Goal: Task Accomplishment & Management: Use online tool/utility

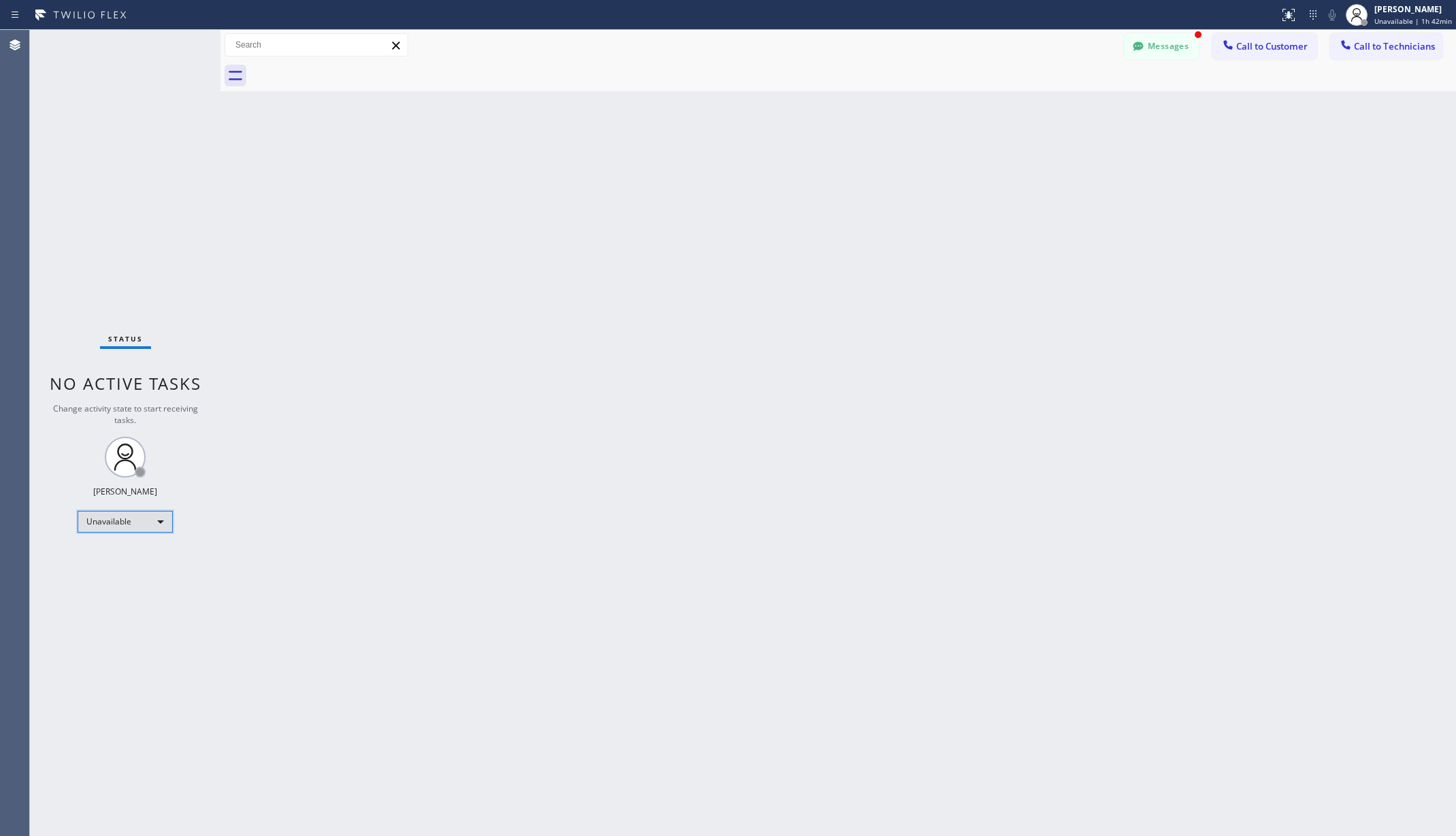
click at [109, 520] on div "Unavailable" at bounding box center [125, 521] width 95 height 22
click at [118, 557] on li "Available" at bounding box center [124, 558] width 92 height 16
click at [518, 526] on div "Back to Dashboard Change Sender ID Customers Technicians AA [PERSON_NAME] [DATE…" at bounding box center [838, 434] width 1235 height 806
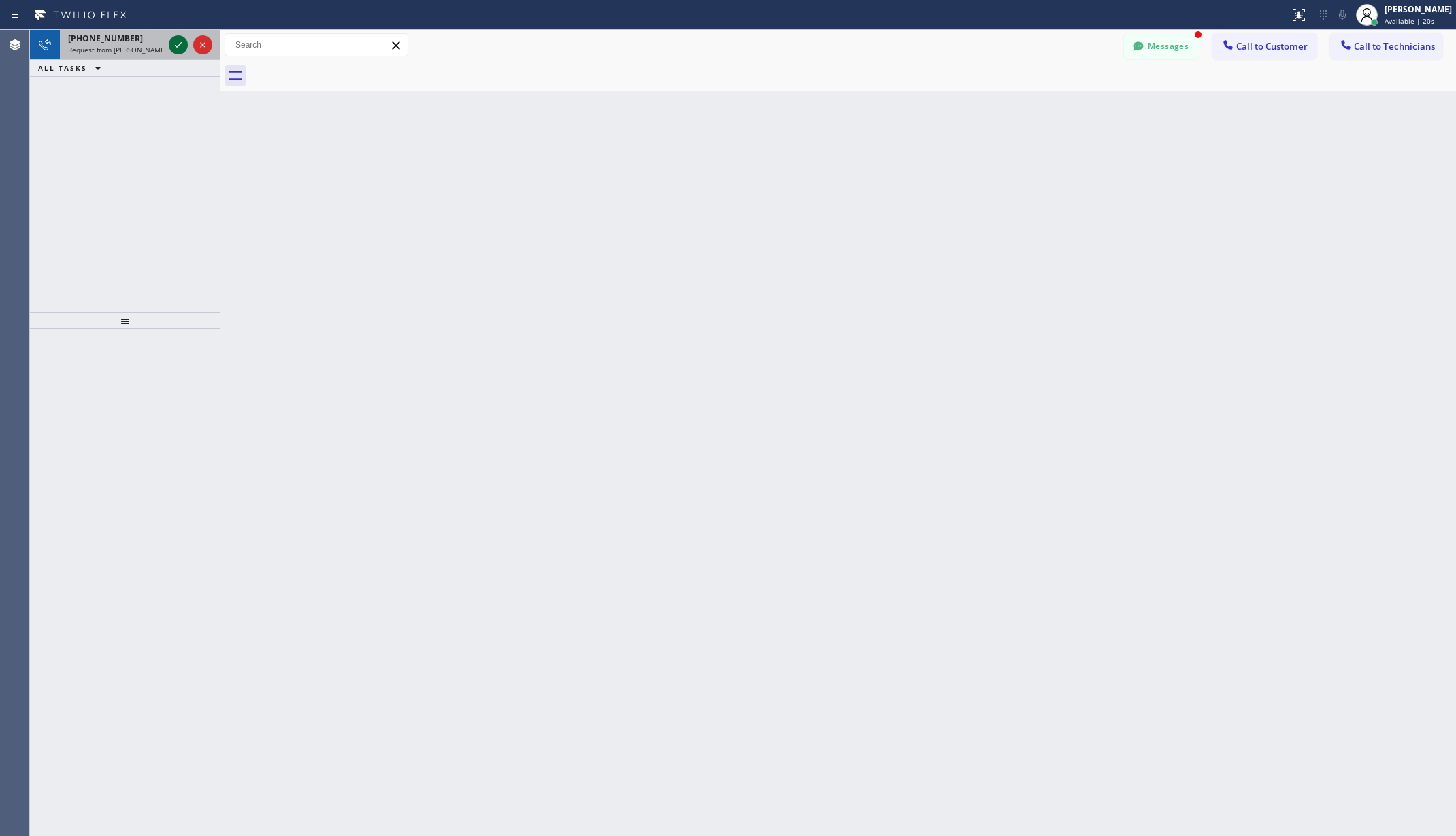
click at [175, 39] on icon at bounding box center [179, 45] width 16 height 16
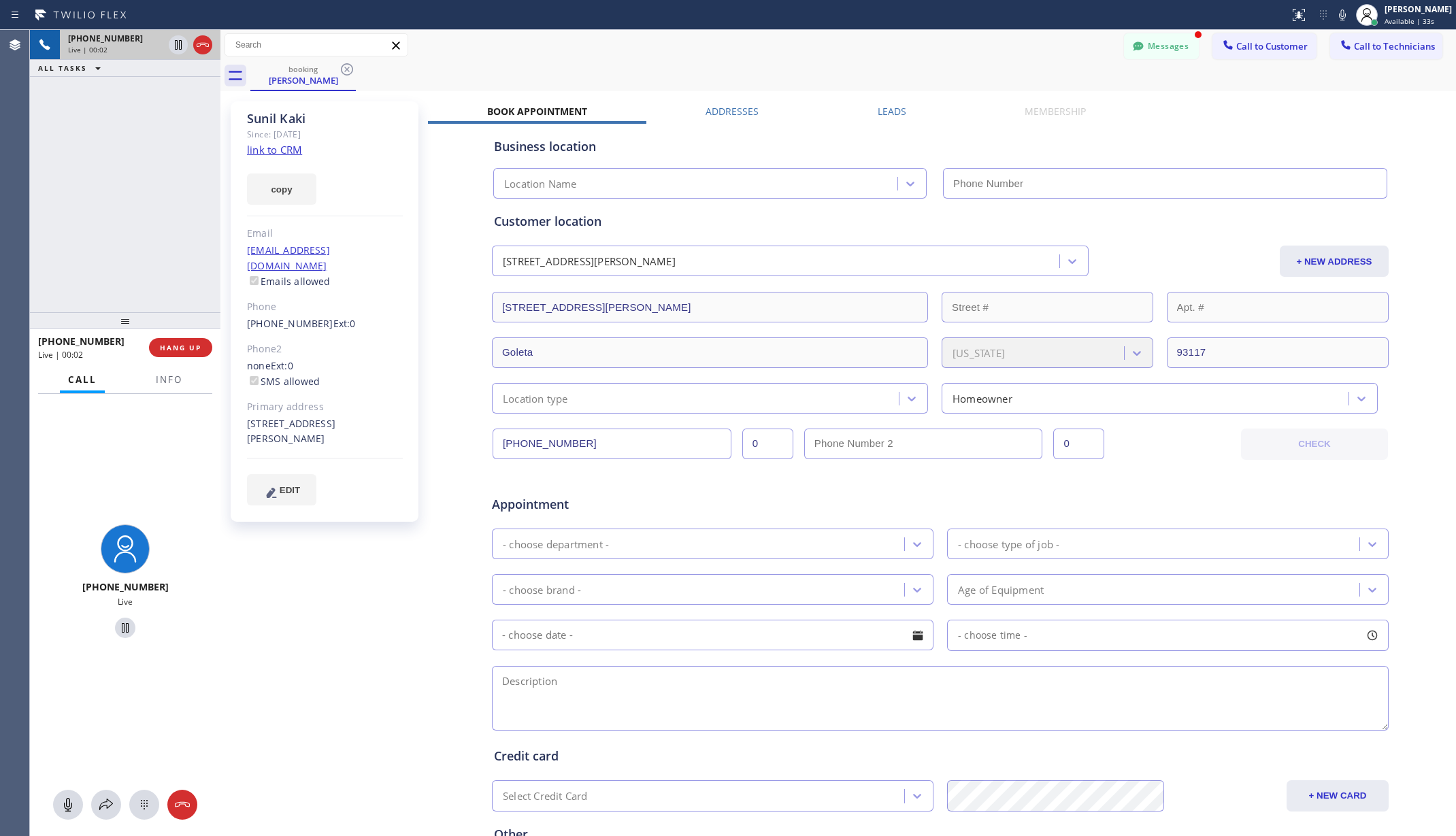
type input "[PHONE_NUMBER]"
click at [184, 346] on span "HANG UP" at bounding box center [180, 348] width 42 height 10
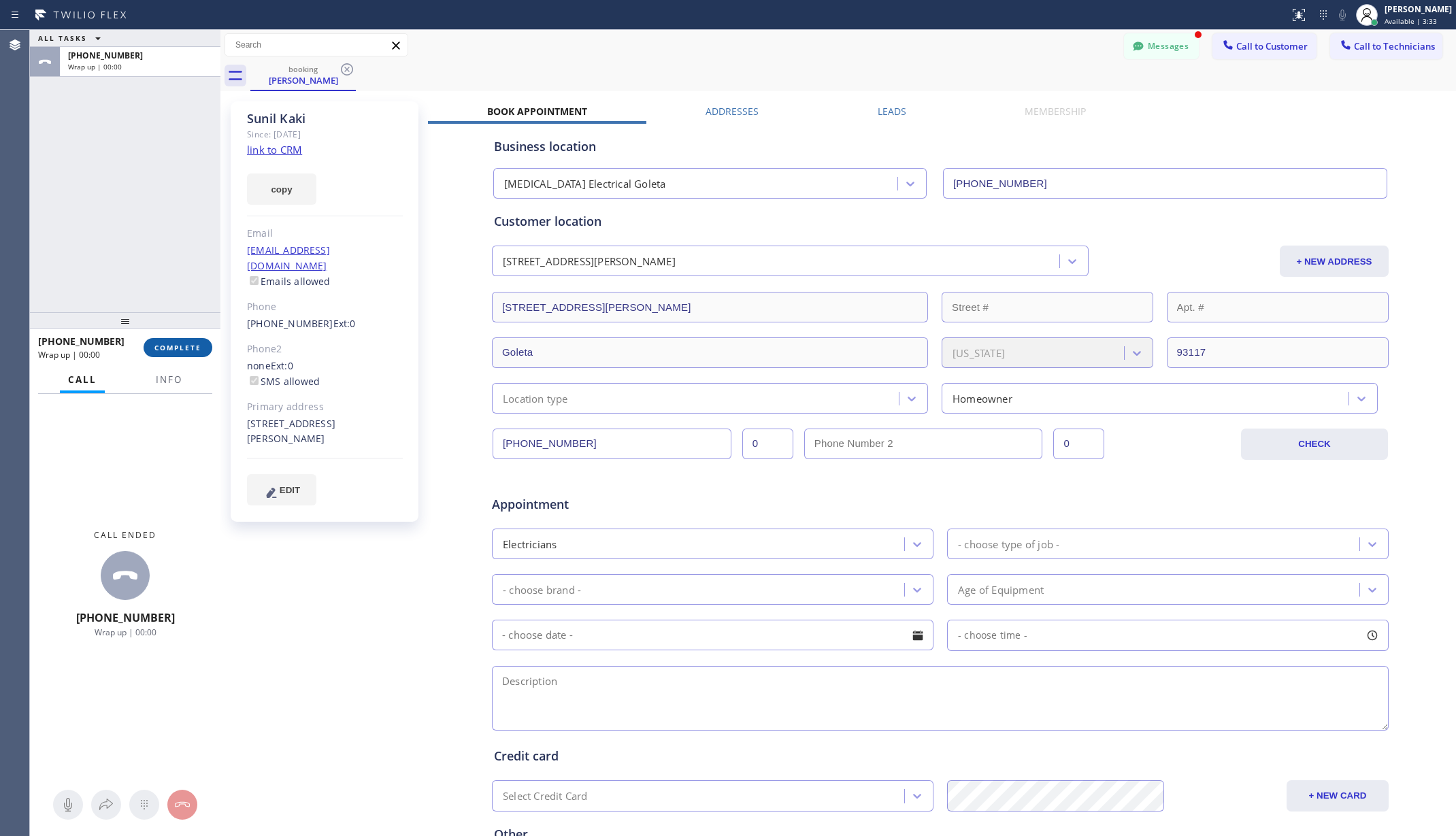
click at [184, 346] on span "COMPLETE" at bounding box center [177, 348] width 47 height 10
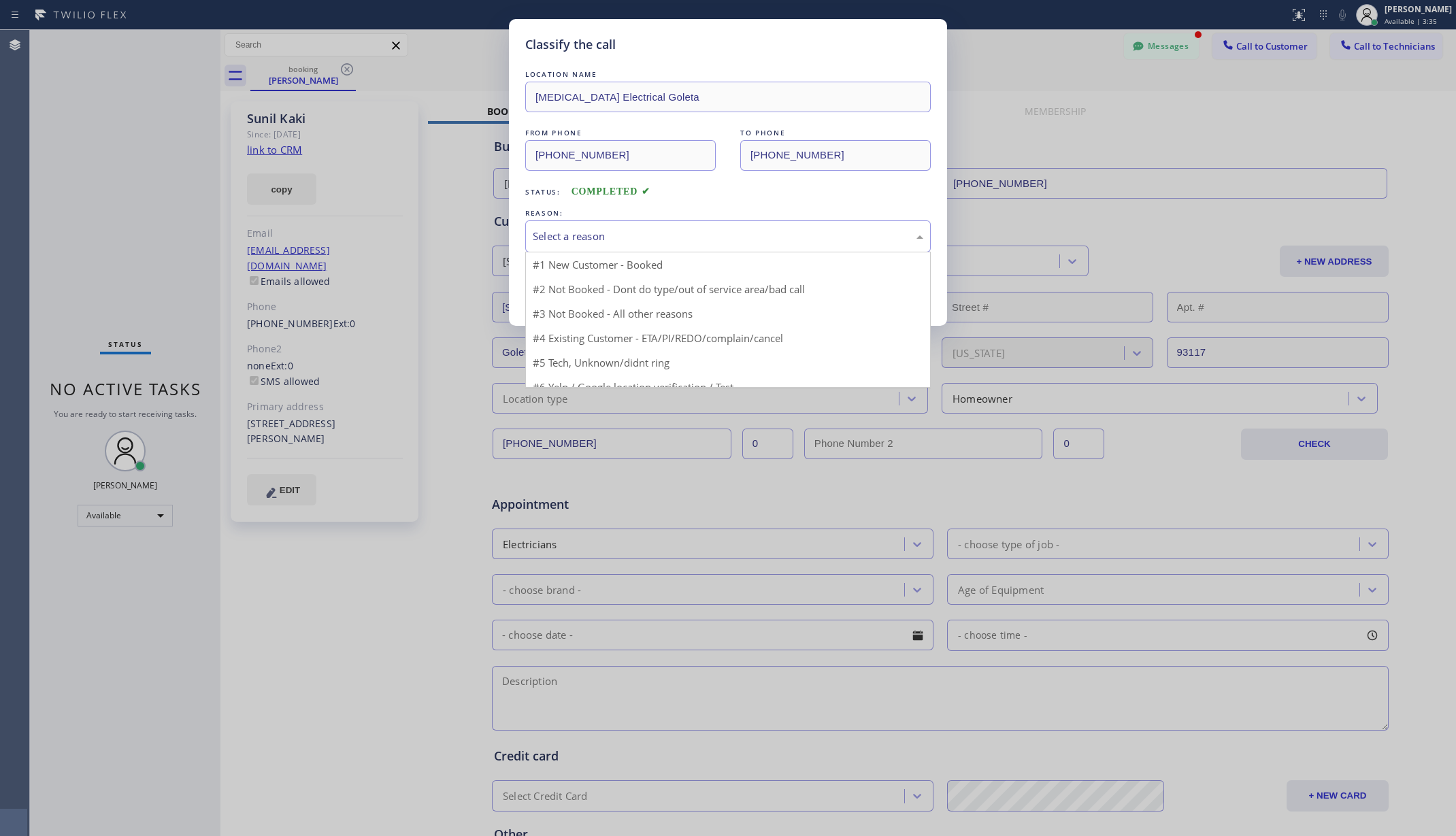
click at [751, 249] on div "Select a reason" at bounding box center [728, 236] width 406 height 32
drag, startPoint x: 725, startPoint y: 315, endPoint x: 625, endPoint y: 328, distance: 100.8
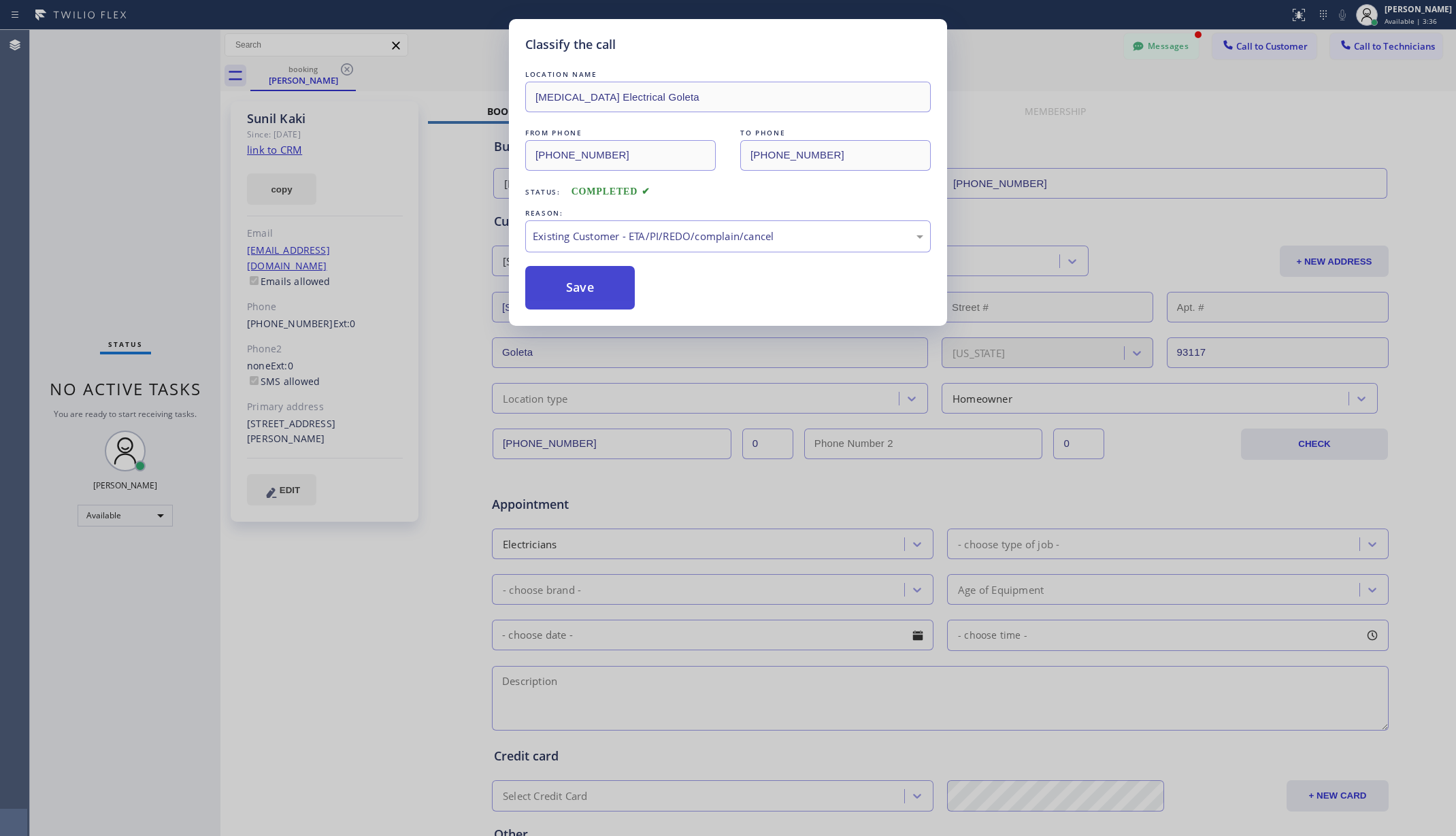
click at [611, 291] on button "Save" at bounding box center [580, 288] width 110 height 43
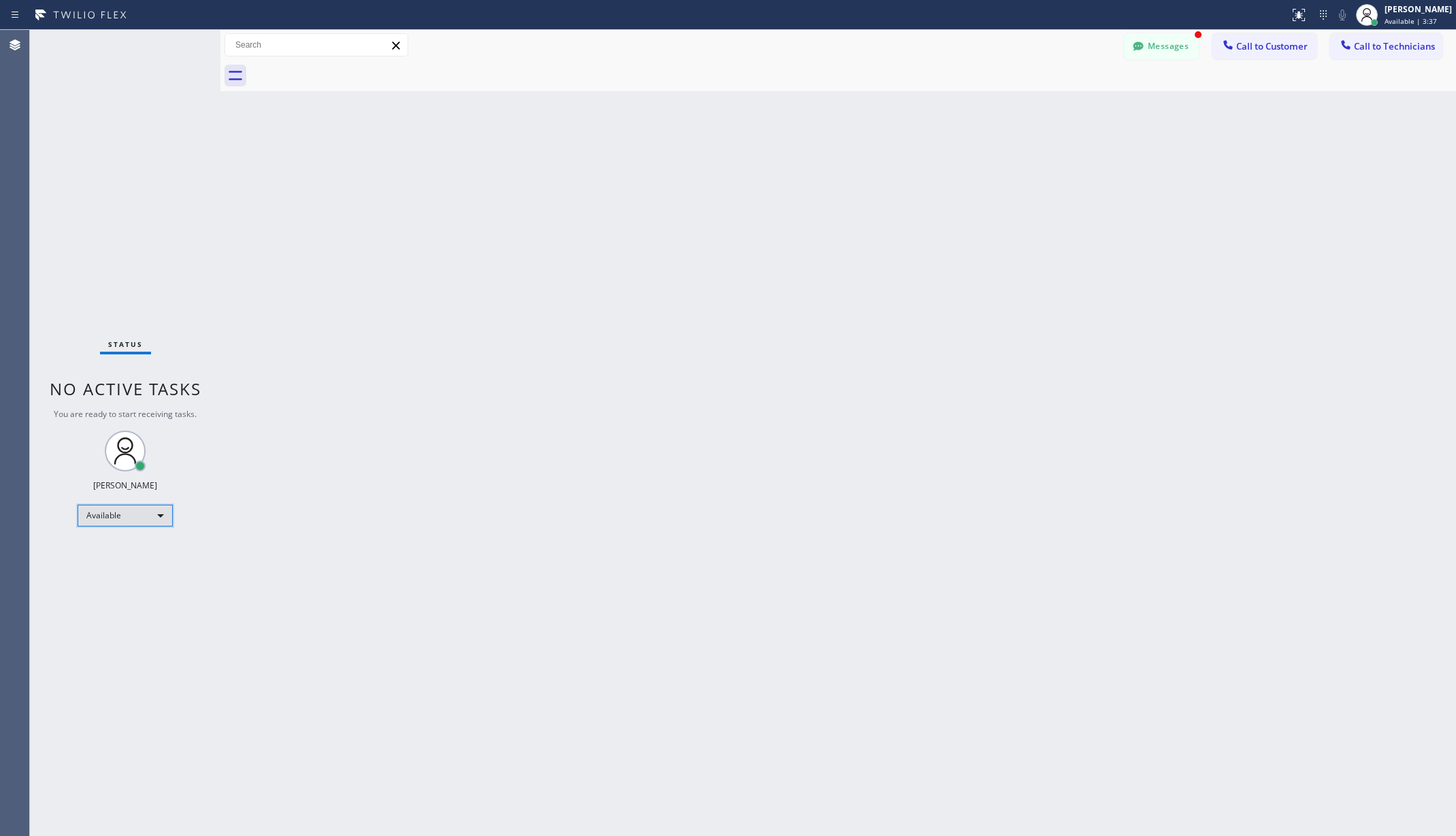
click at [134, 509] on div "Available" at bounding box center [125, 516] width 95 height 22
click at [115, 563] on li "Unavailable" at bounding box center [124, 569] width 92 height 16
click at [482, 518] on div "Back to Dashboard Change Sender ID Customers Technicians AA [PERSON_NAME] [DATE…" at bounding box center [838, 434] width 1235 height 806
